Goal: Transaction & Acquisition: Purchase product/service

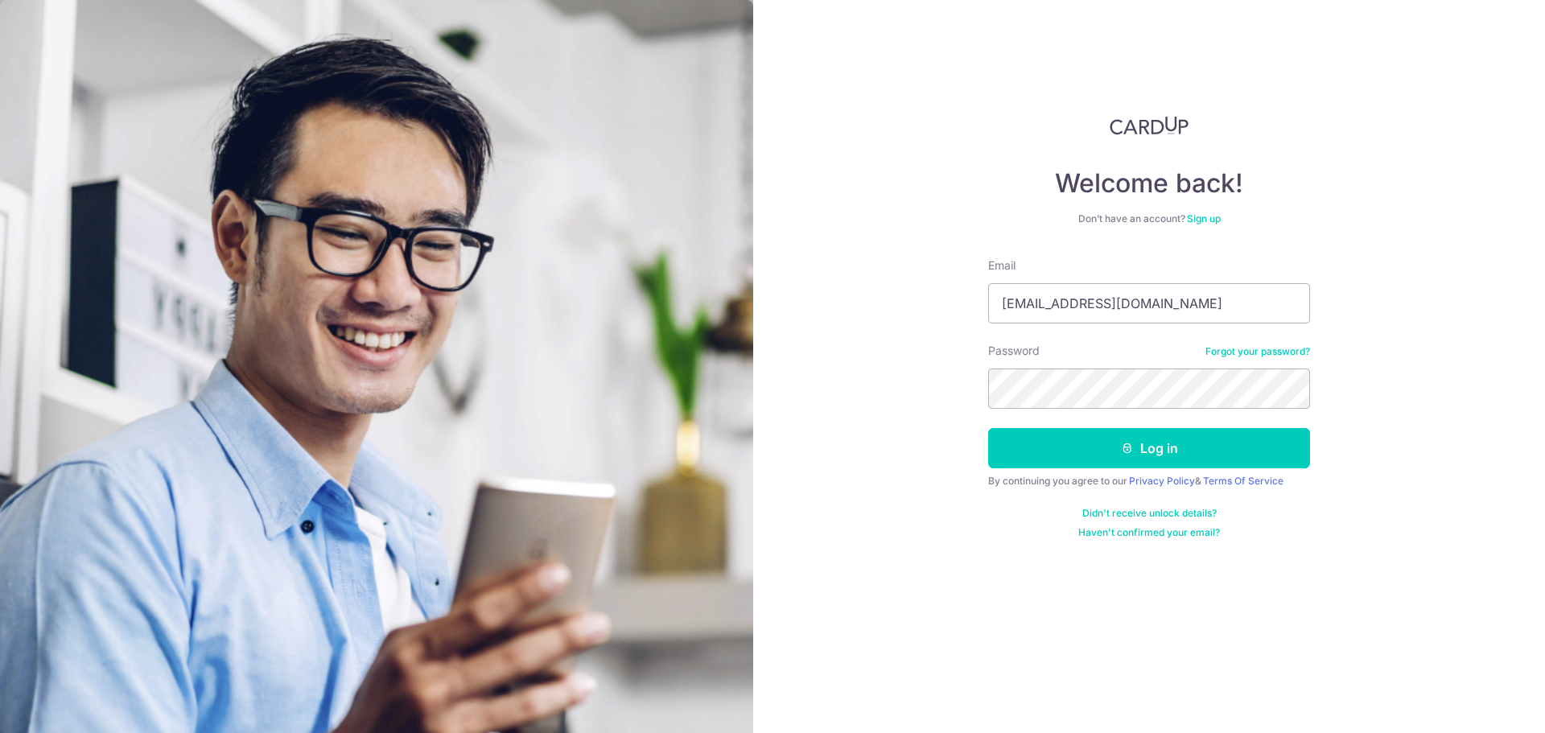
type input "[EMAIL_ADDRESS][DOMAIN_NAME]"
click at [1092, 464] on button "Log in" at bounding box center [1149, 448] width 322 height 40
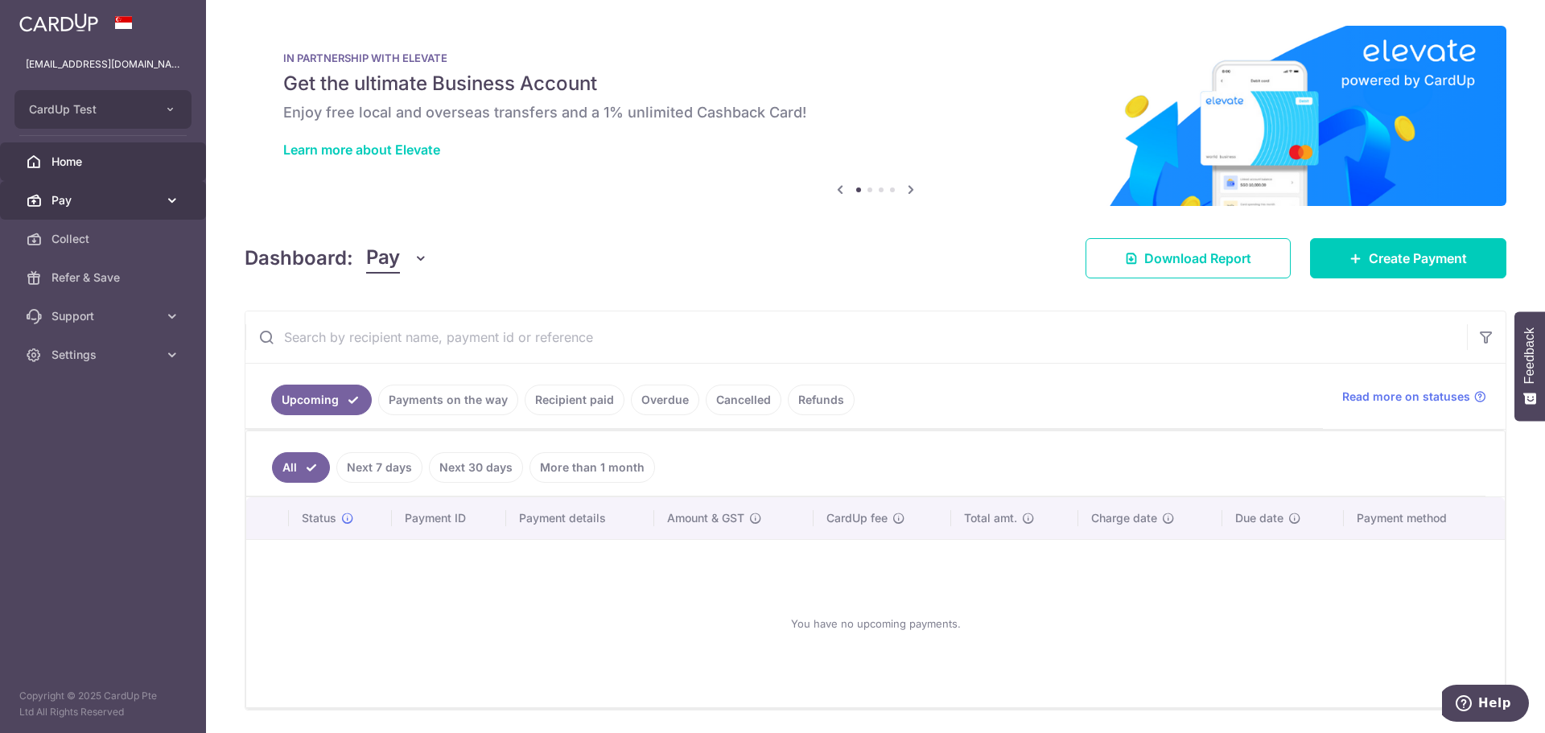
click at [167, 204] on icon at bounding box center [172, 200] width 16 height 16
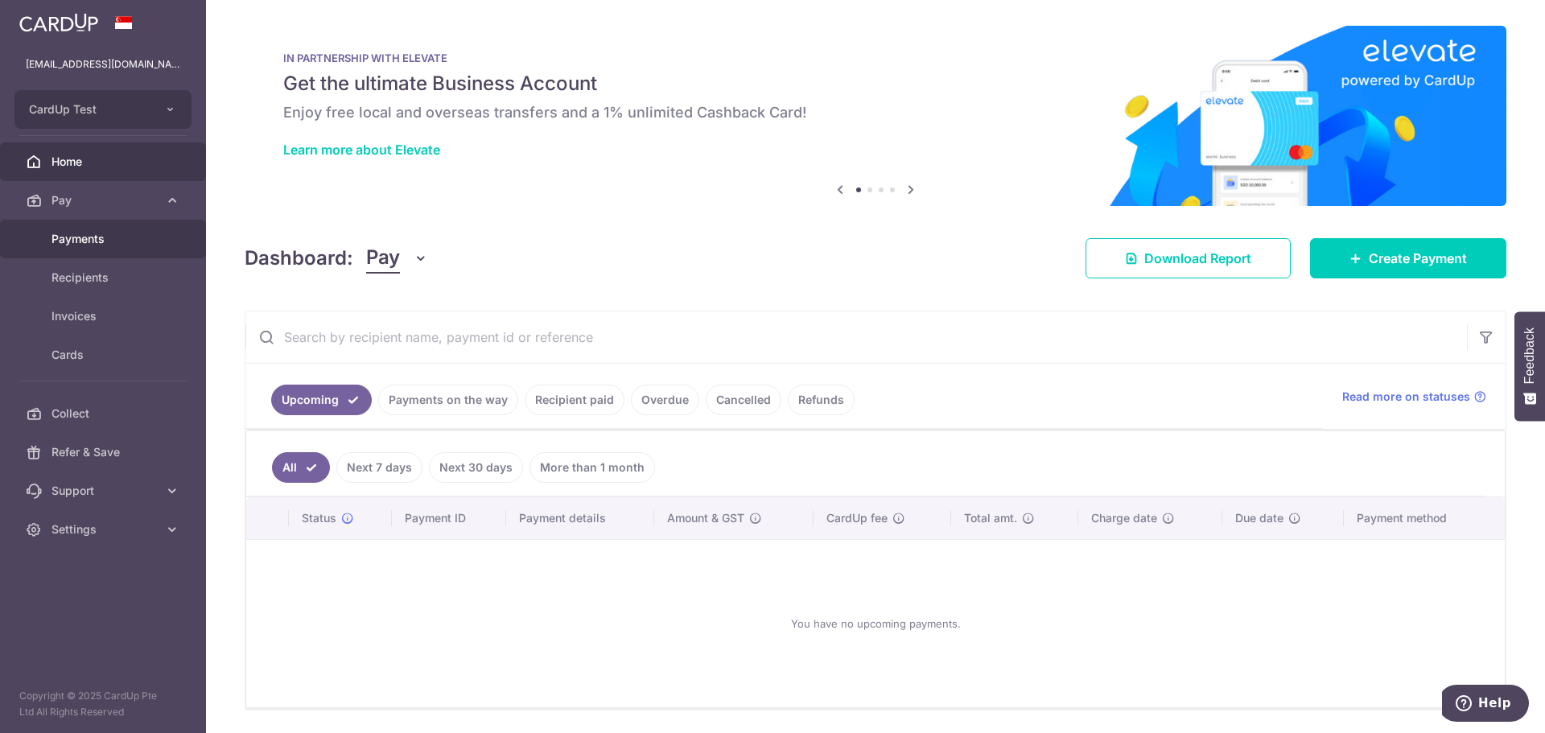
click at [90, 241] on span "Payments" at bounding box center [105, 239] width 106 height 16
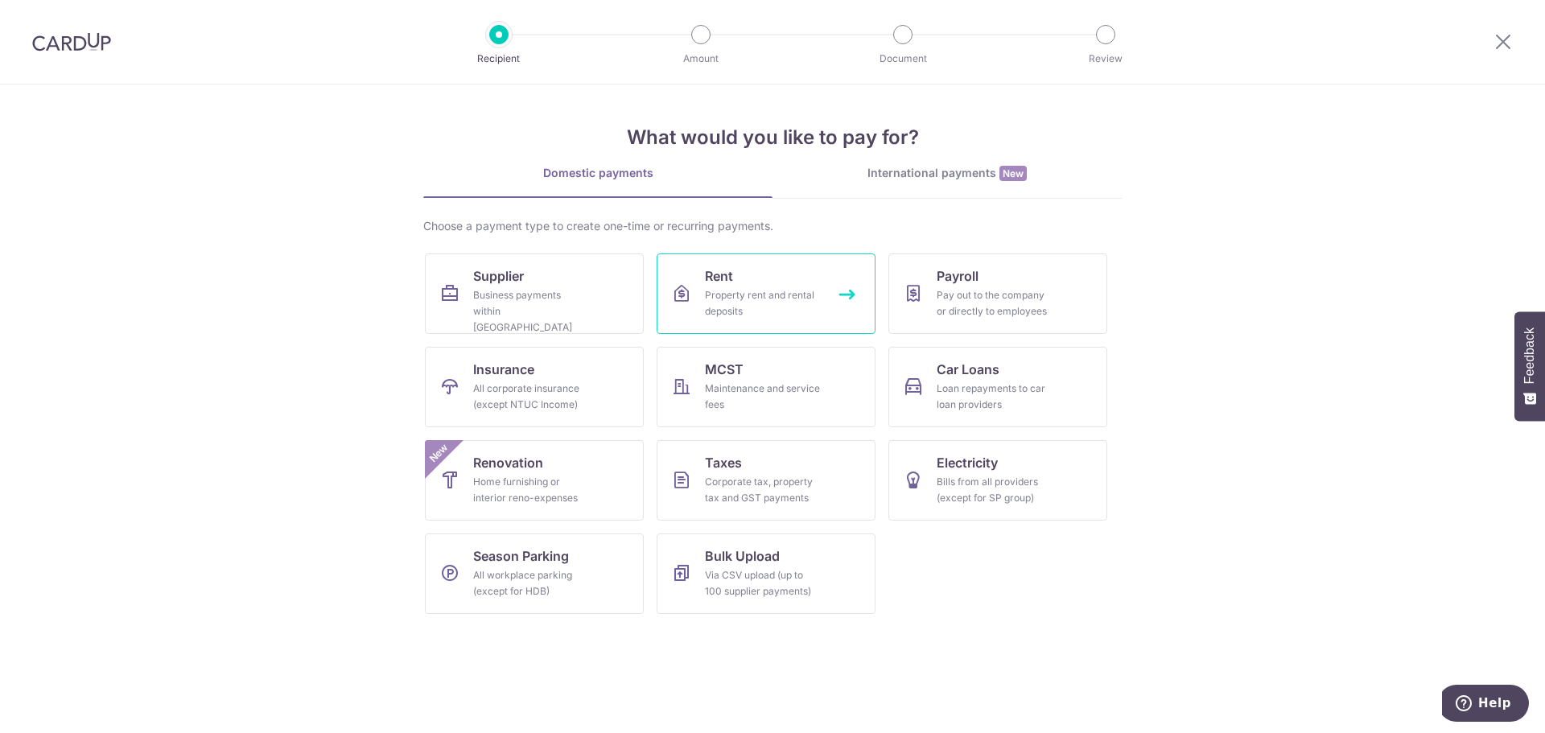
click at [793, 298] on div "Property rent and rental deposits" at bounding box center [763, 303] width 116 height 32
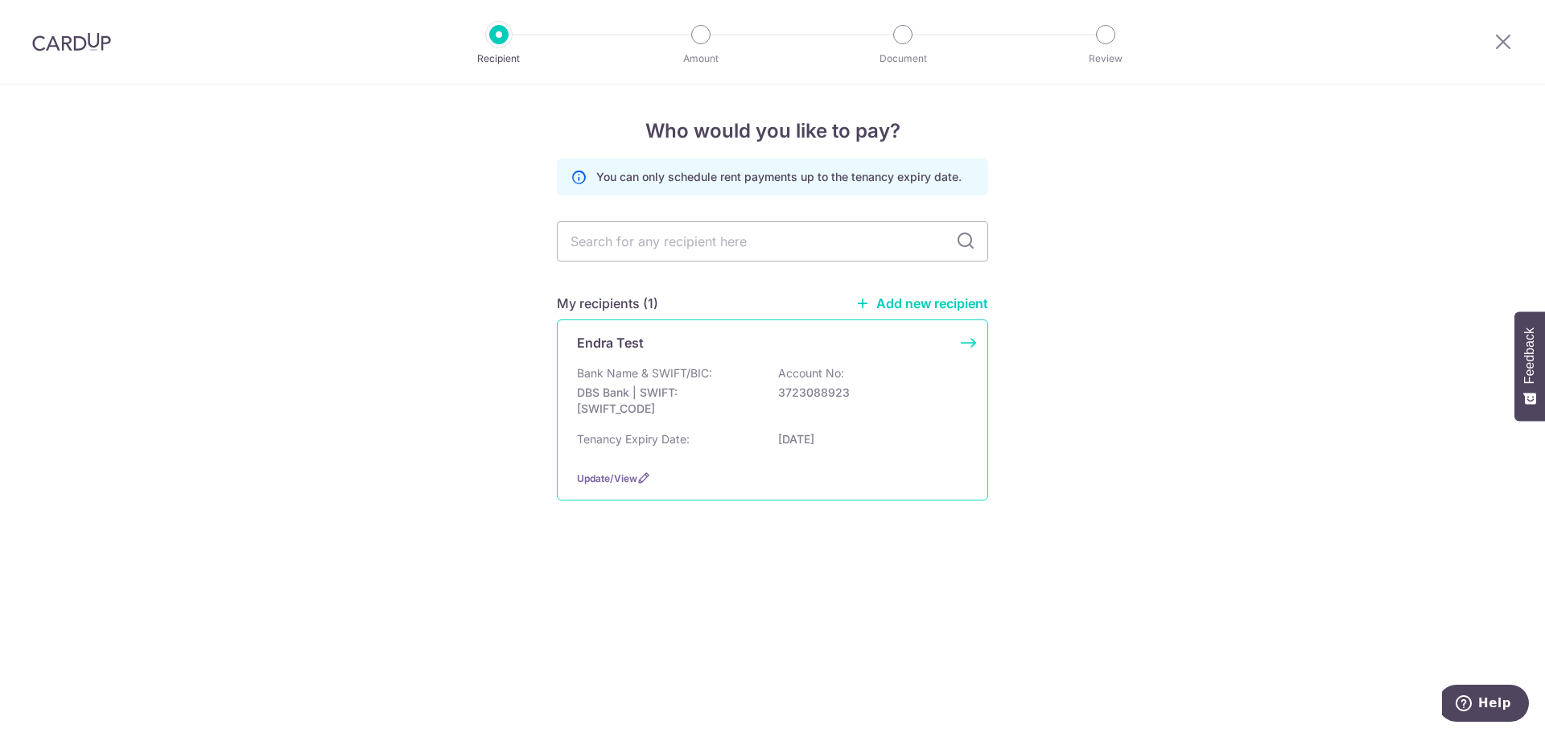
click at [725, 336] on div "Endra Test" at bounding box center [763, 342] width 372 height 19
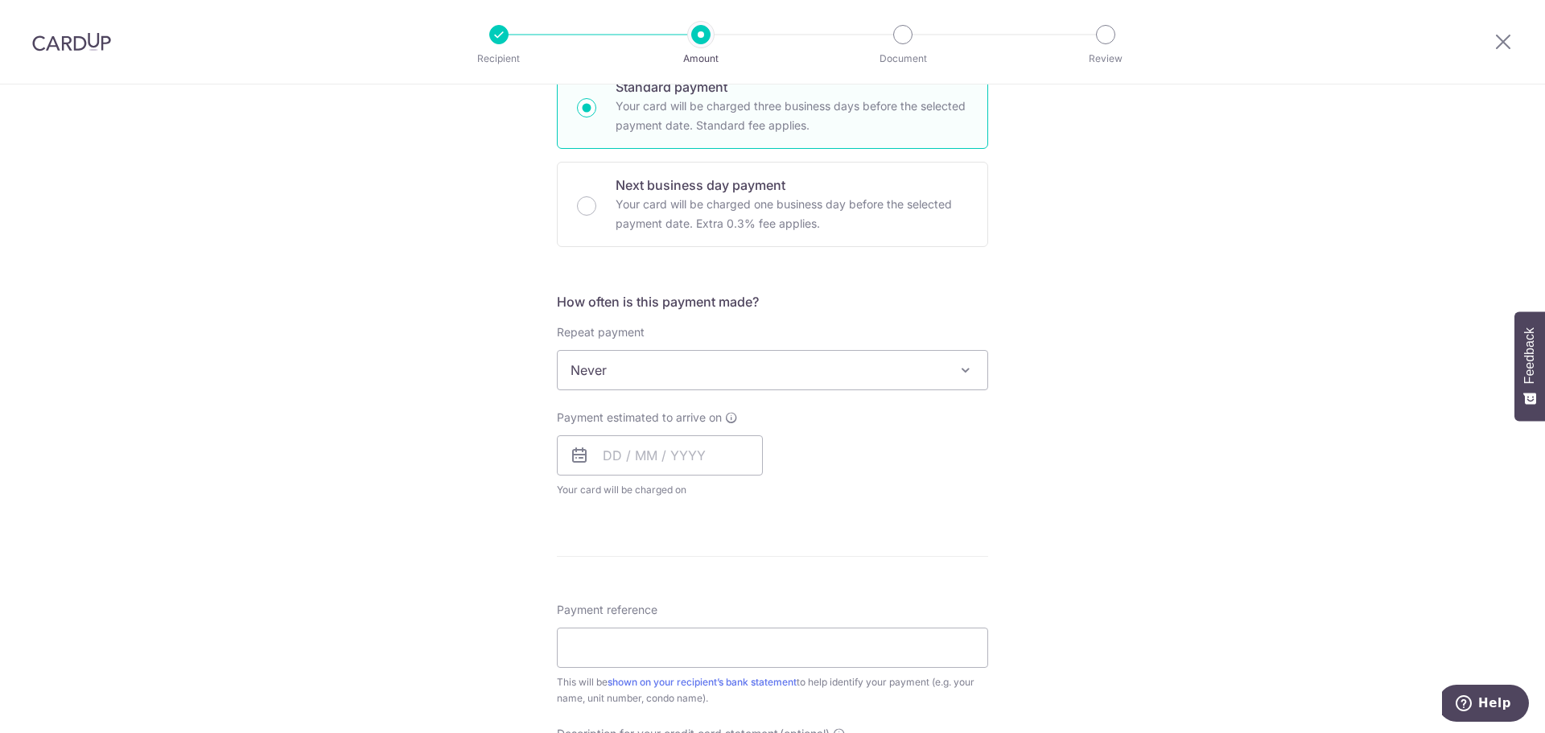
scroll to position [483, 0]
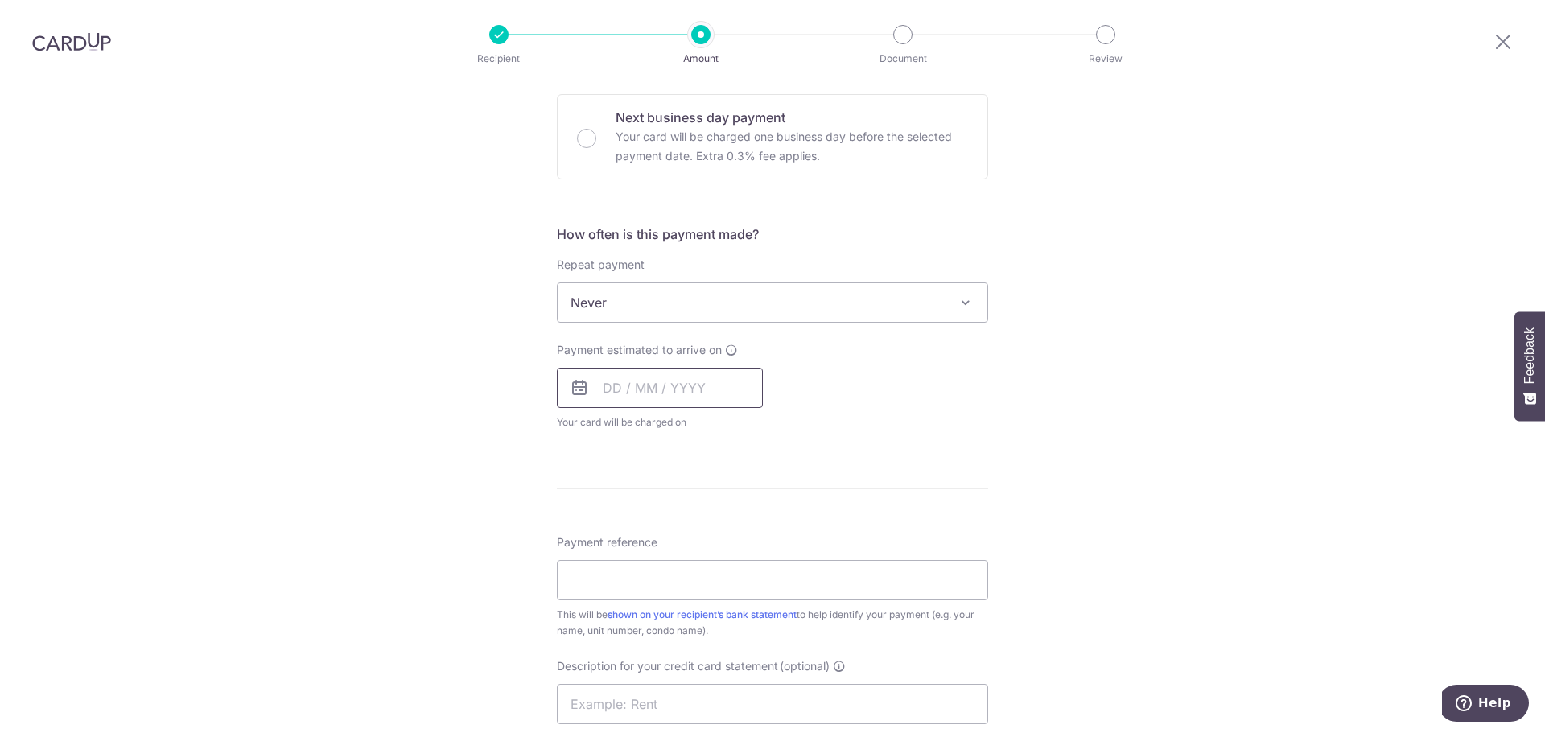
click at [682, 400] on input "text" at bounding box center [660, 388] width 206 height 40
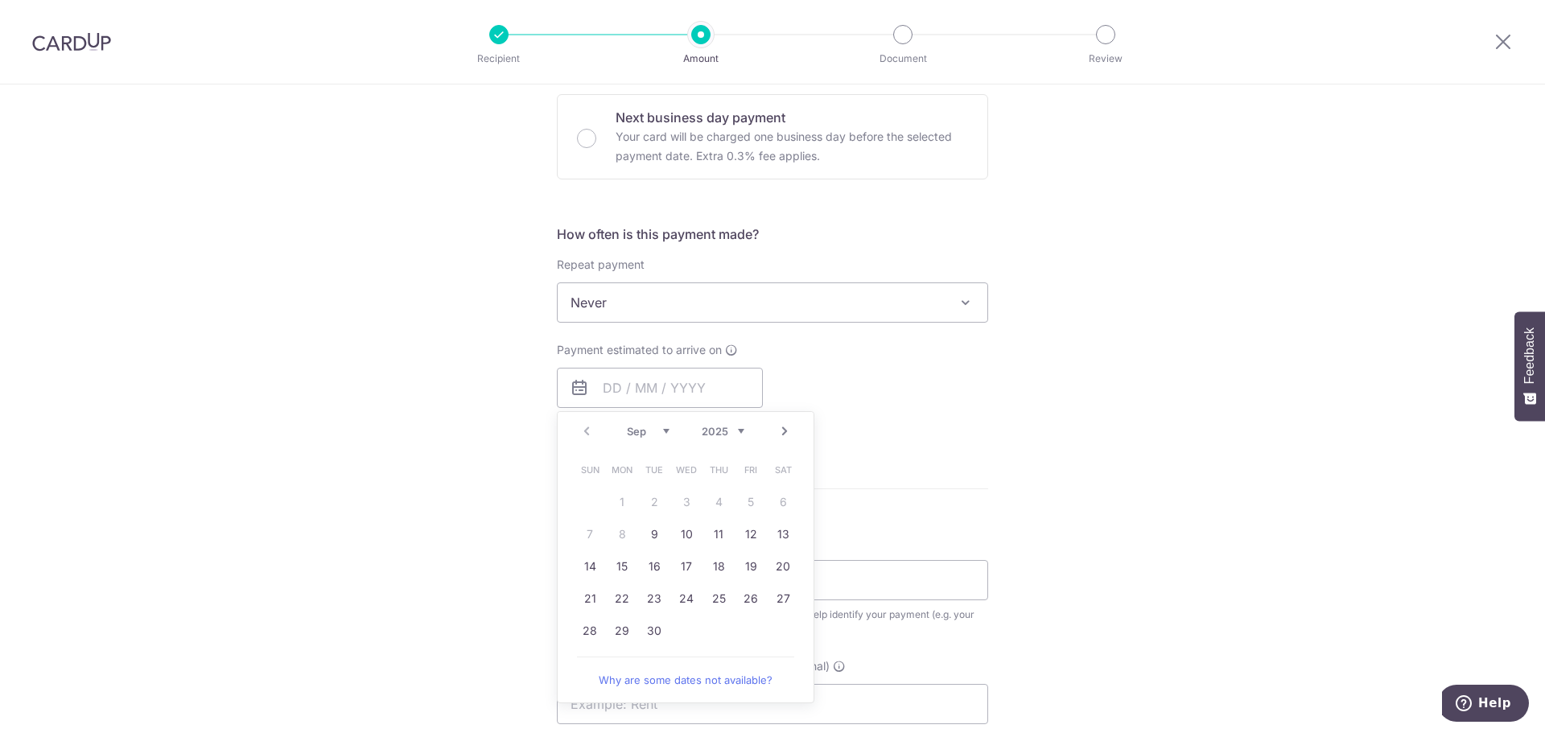
click at [468, 377] on div "Tell us more about your payment Enter payment amount SGD GST (optional) SGD Sel…" at bounding box center [772, 384] width 1545 height 1564
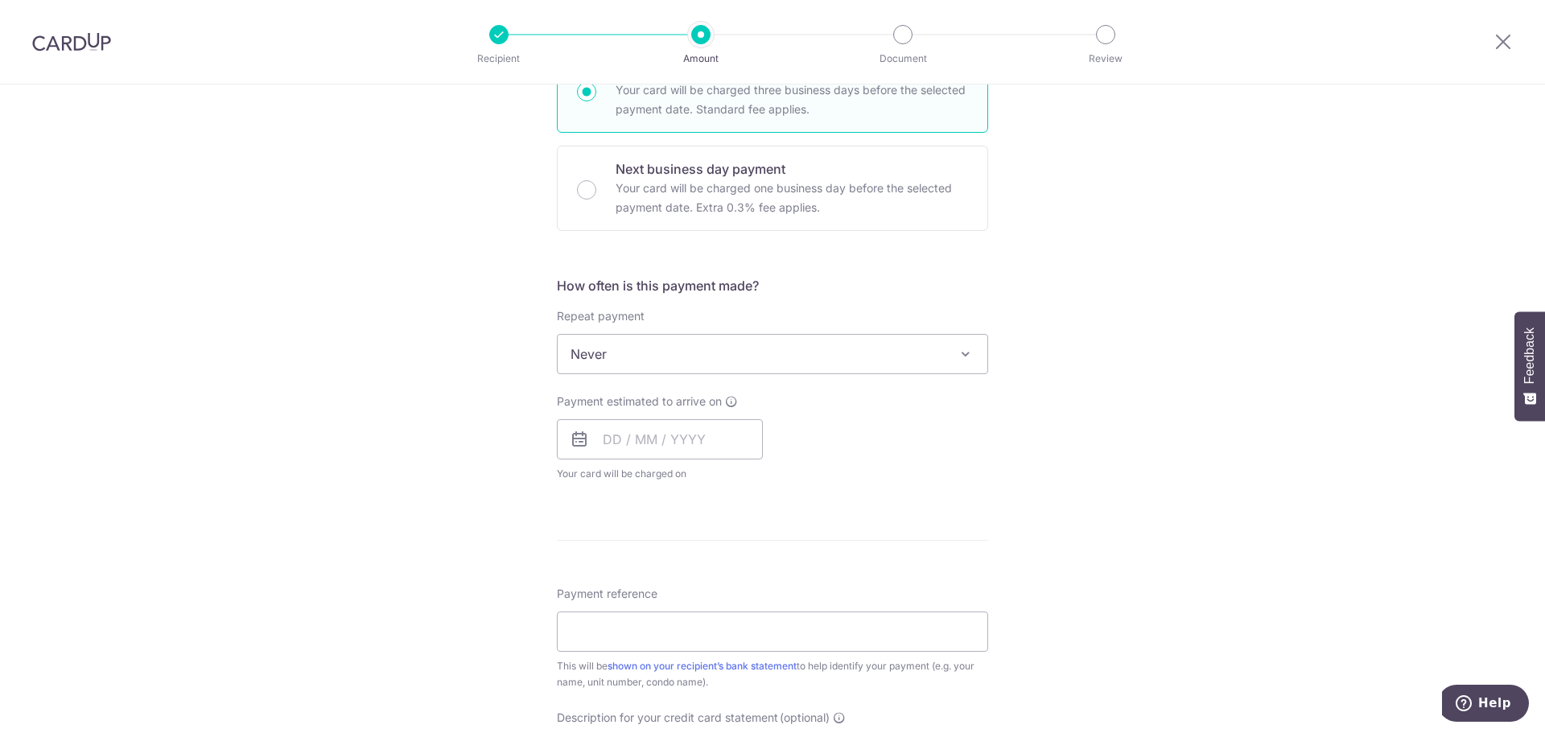
scroll to position [402, 0]
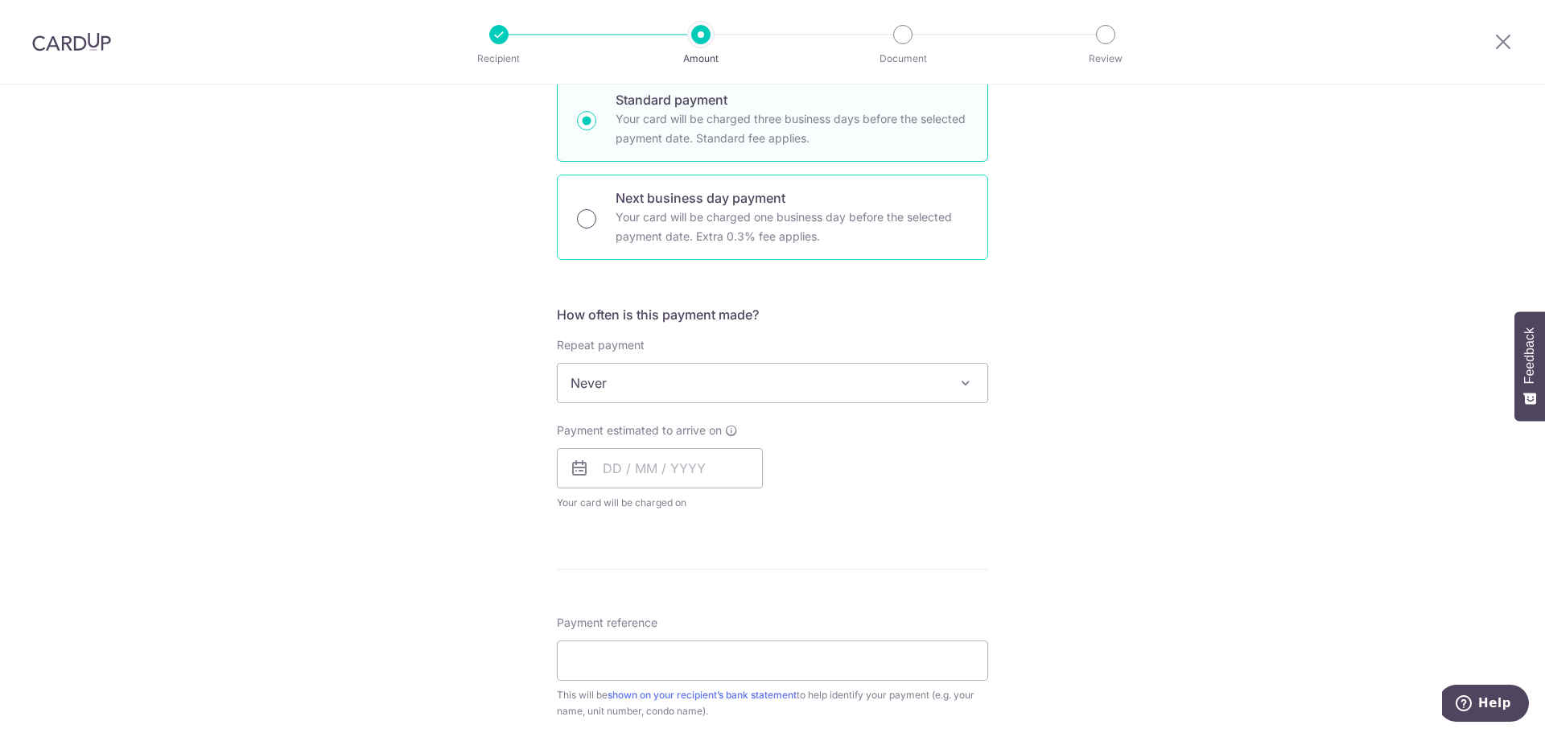
click at [577, 224] on input "Next business day payment Your card will be charged one business day before the…" at bounding box center [586, 218] width 19 height 19
radio input "true"
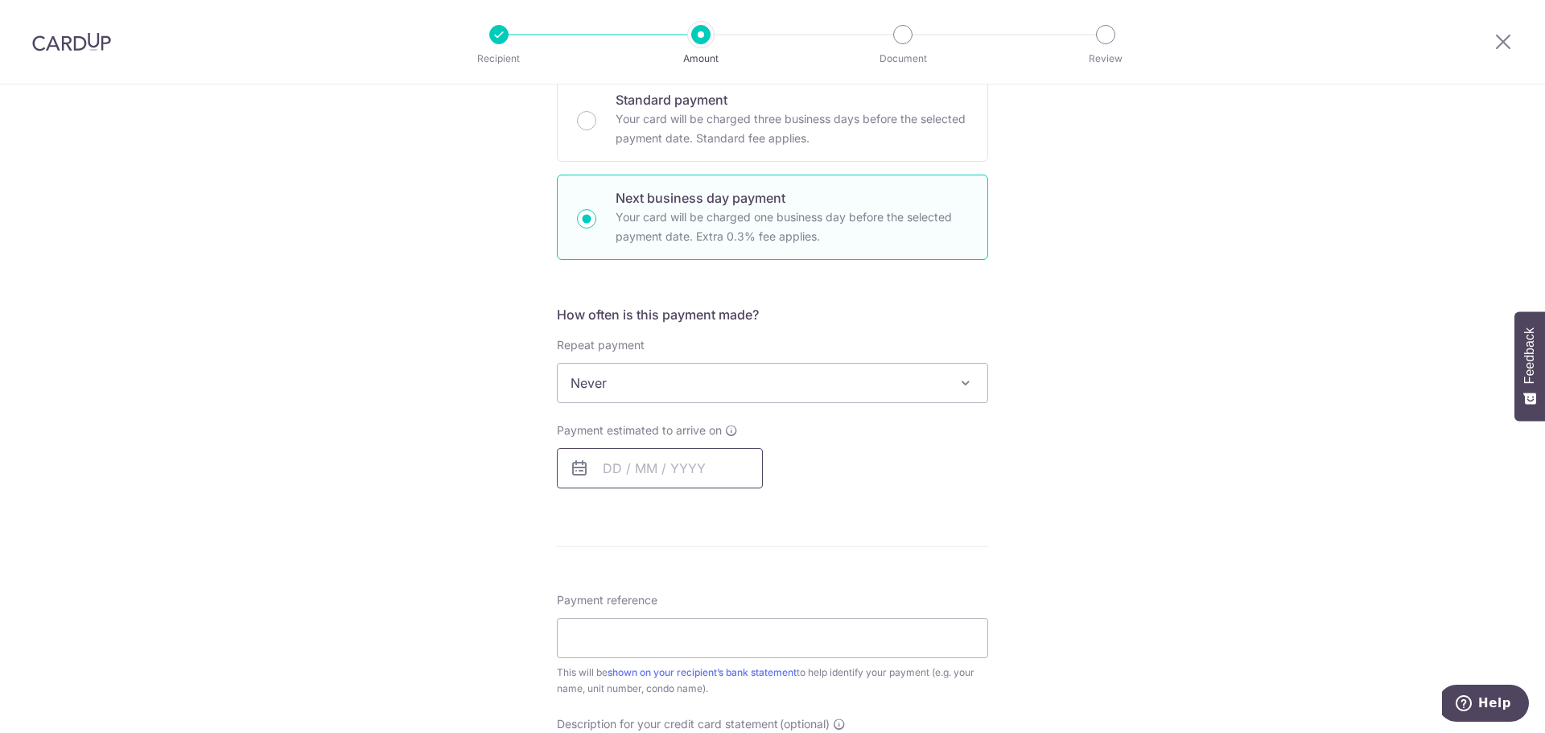
click at [640, 466] on input "text" at bounding box center [660, 468] width 206 height 40
click at [749, 591] on link "5" at bounding box center [751, 583] width 26 height 26
type input "[DATE]"
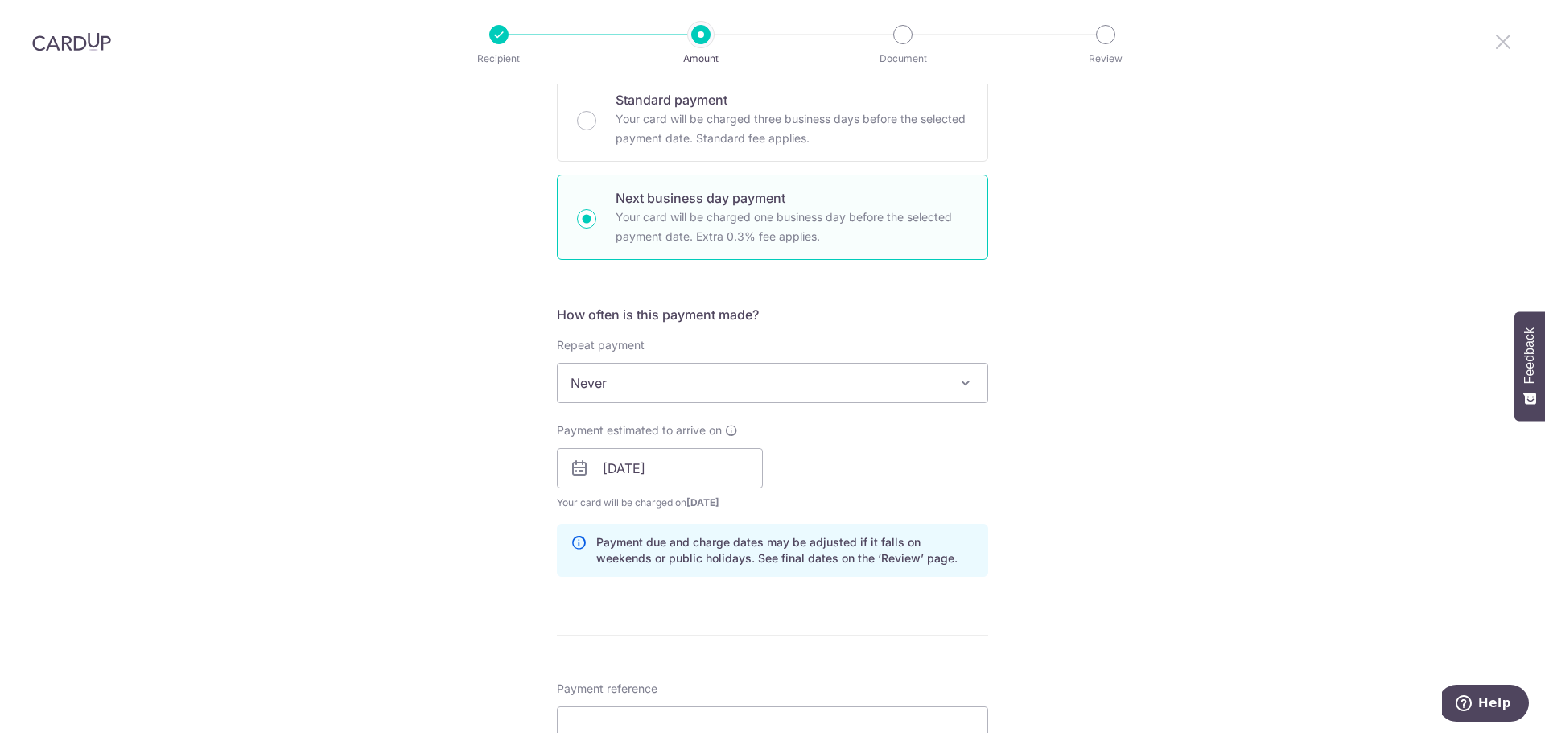
drag, startPoint x: 1490, startPoint y: 51, endPoint x: 1498, endPoint y: 47, distance: 8.7
click at [1498, 48] on div at bounding box center [1503, 42] width 84 height 84
drag, startPoint x: 1498, startPoint y: 47, endPoint x: 857, endPoint y: 75, distance: 642.0
click at [1498, 47] on icon at bounding box center [1503, 41] width 19 height 20
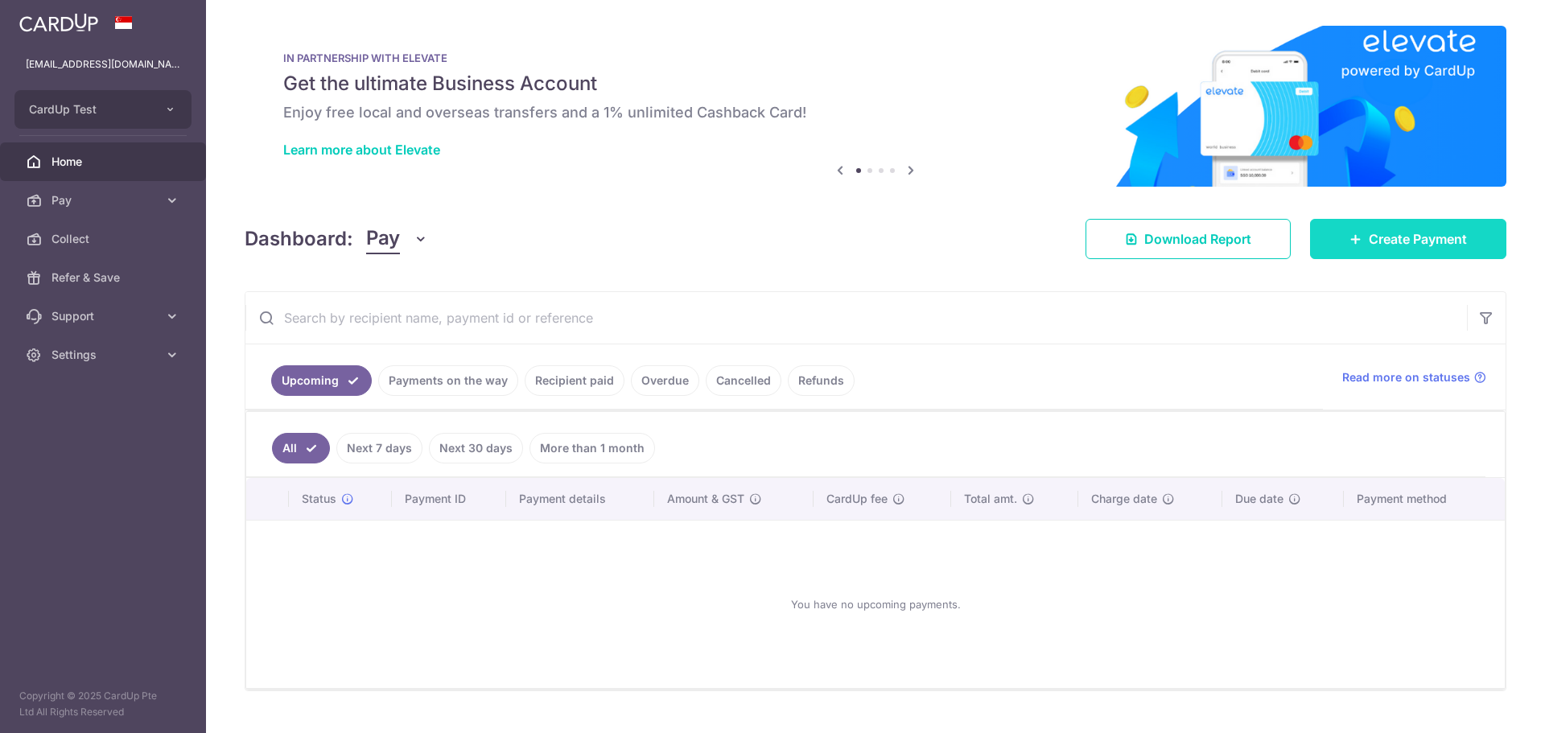
click at [1350, 225] on link "Create Payment" at bounding box center [1408, 239] width 196 height 40
